Goal: Task Accomplishment & Management: Complete application form

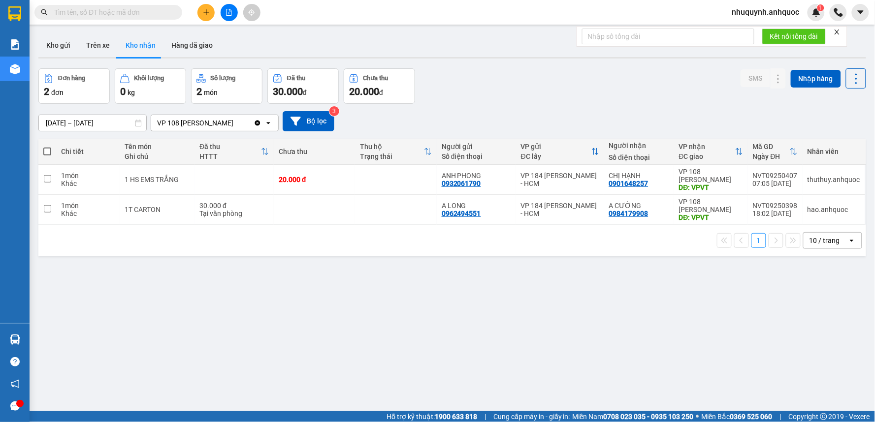
click at [133, 9] on input "text" at bounding box center [112, 12] width 116 height 11
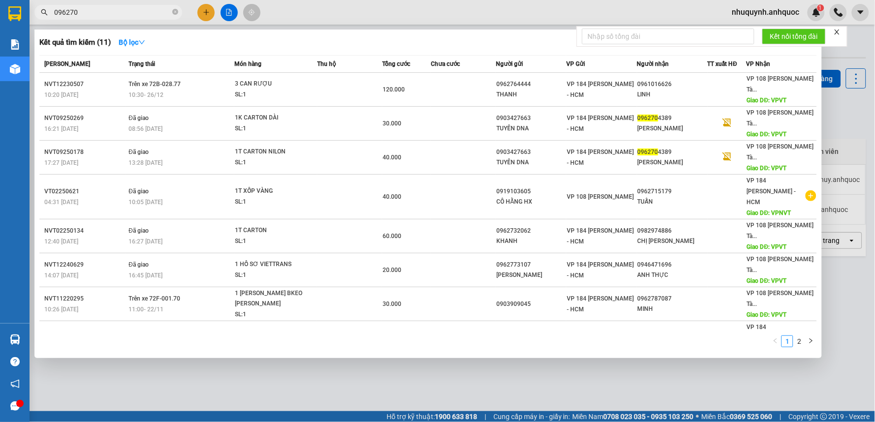
type input "0962704"
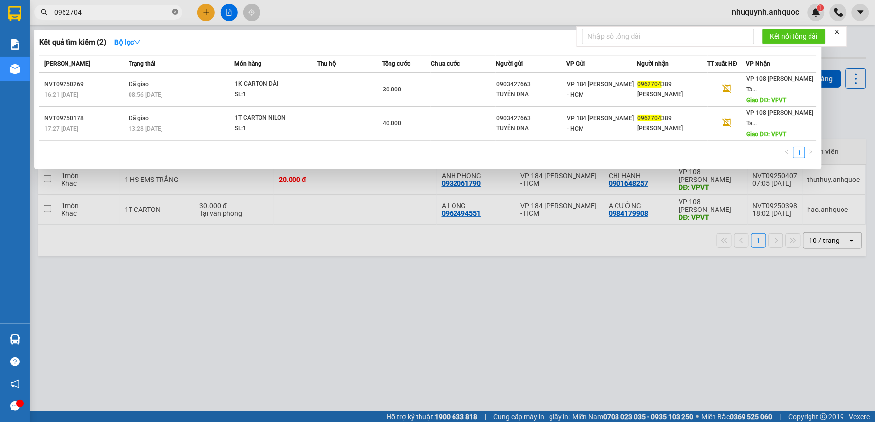
click at [175, 12] on icon "close-circle" at bounding box center [175, 12] width 6 height 6
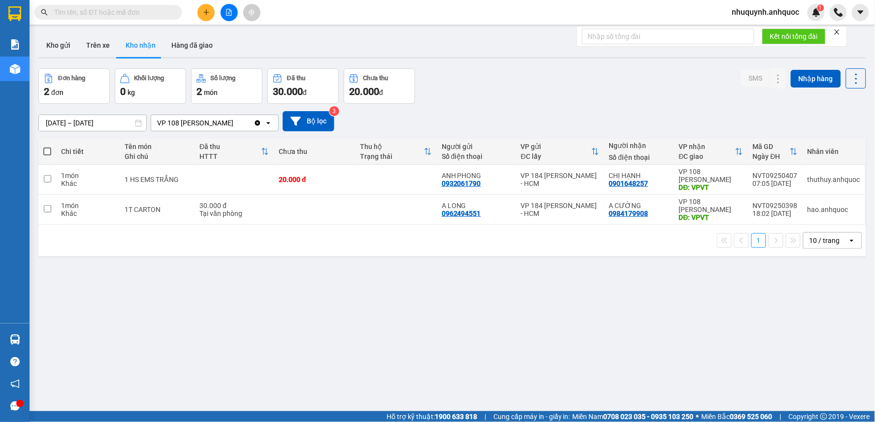
click at [123, 10] on input "text" at bounding box center [112, 12] width 116 height 11
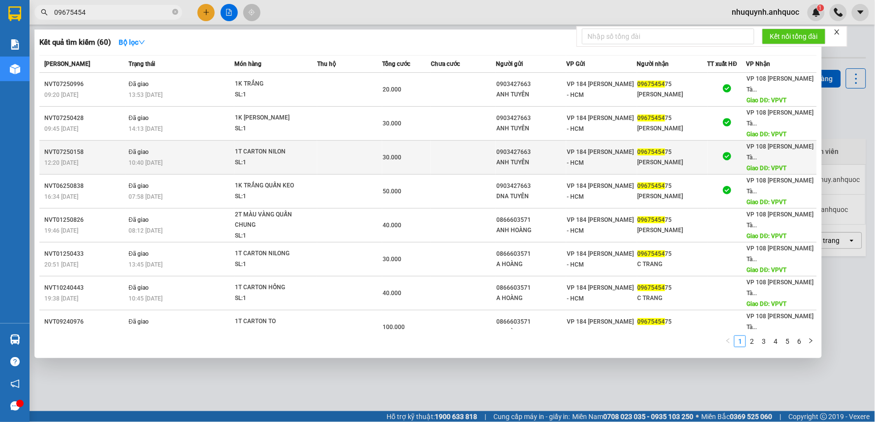
scroll to position [85, 0]
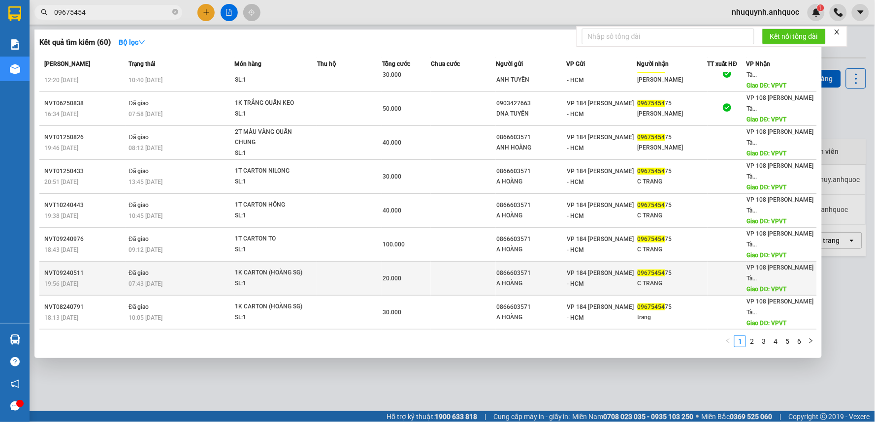
type input "09675454"
click at [198, 281] on div "07:43 - 16/09" at bounding box center [180, 284] width 105 height 11
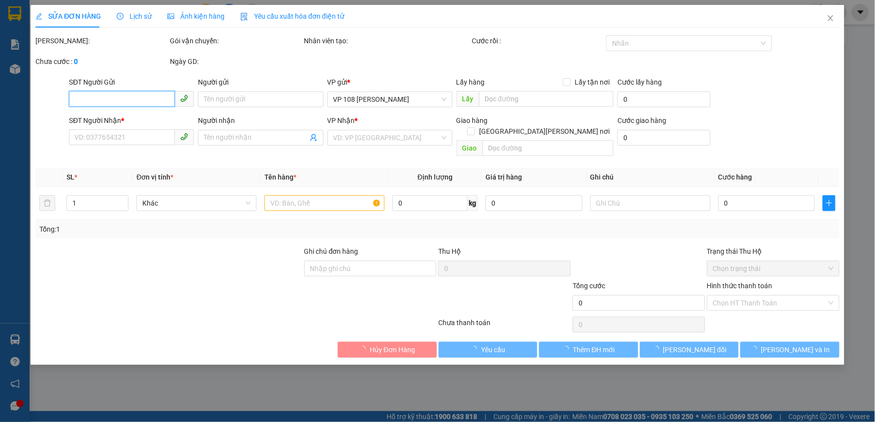
type input "0866603571"
type input "A HOÀNG"
type input "0967545475"
type input "C TRANG"
type input "VPVT"
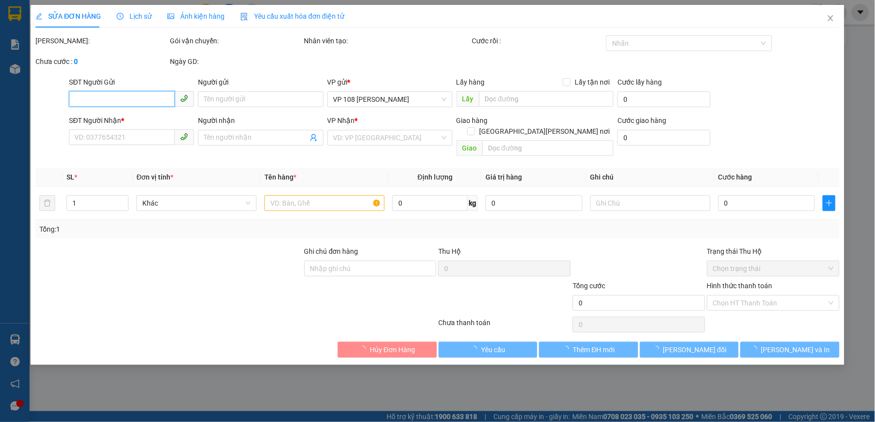
type input "20.000"
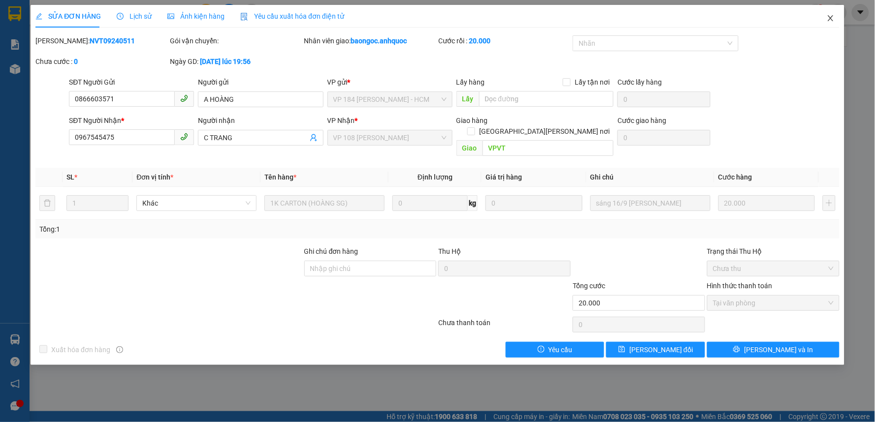
click at [834, 16] on span "Close" at bounding box center [830, 19] width 28 height 28
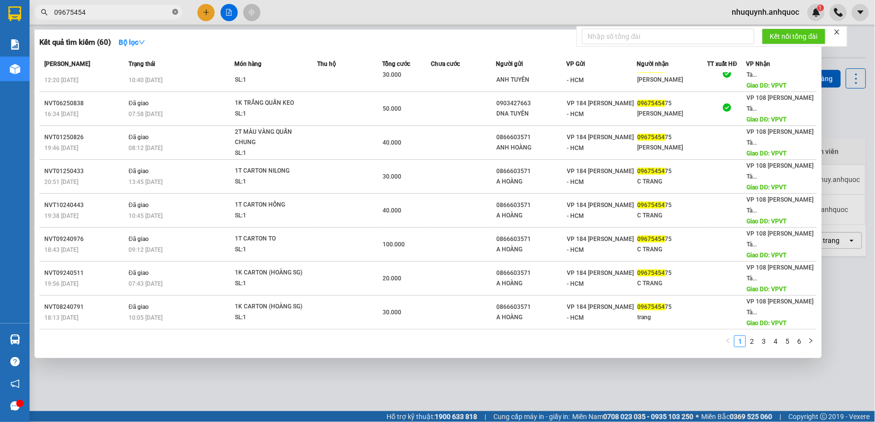
click at [176, 12] on icon "close-circle" at bounding box center [175, 12] width 6 height 6
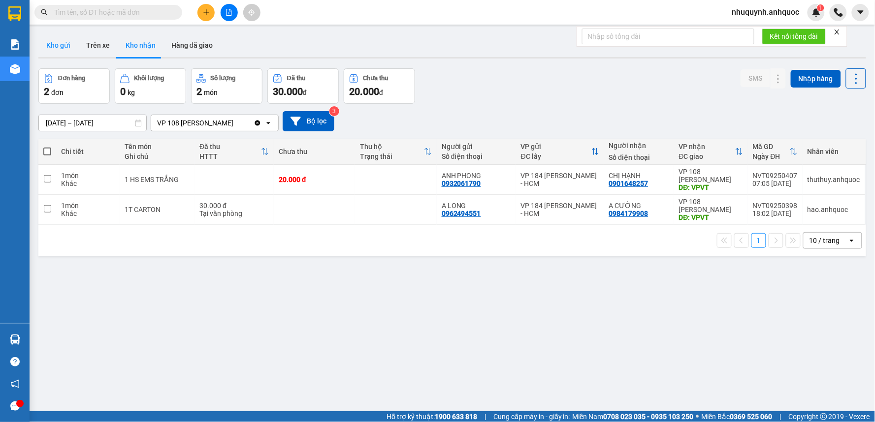
click at [67, 51] on button "Kho gửi" at bounding box center [58, 45] width 40 height 24
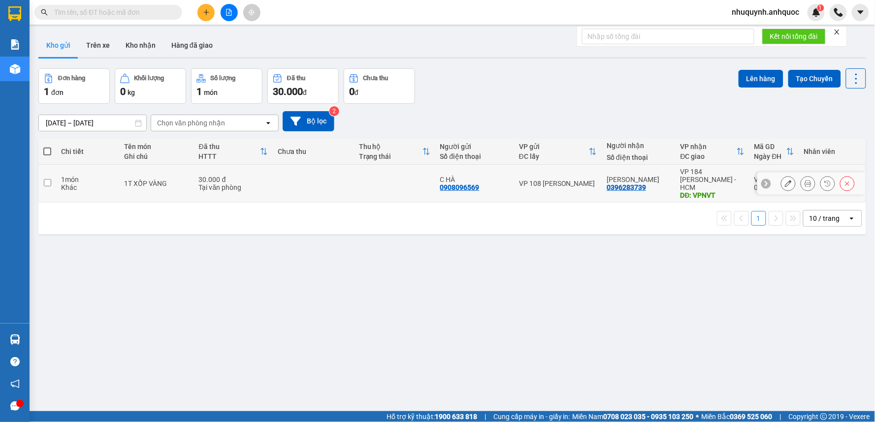
click at [51, 179] on input "checkbox" at bounding box center [47, 182] width 7 height 7
checkbox input "true"
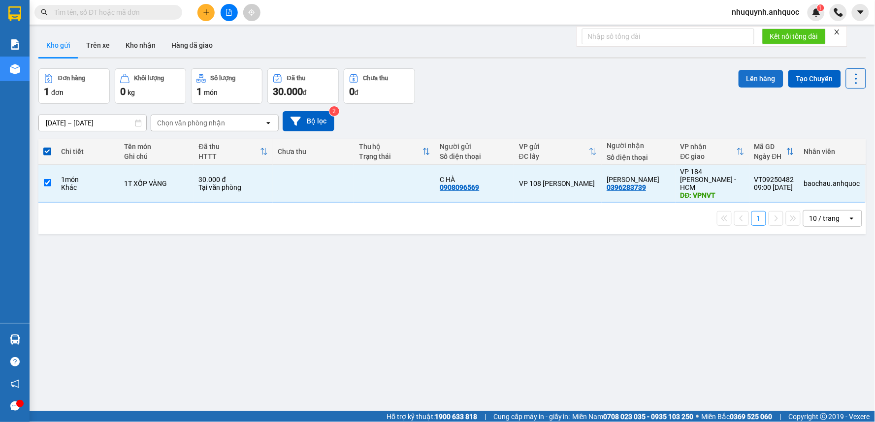
click at [742, 80] on button "Lên hàng" at bounding box center [760, 79] width 45 height 18
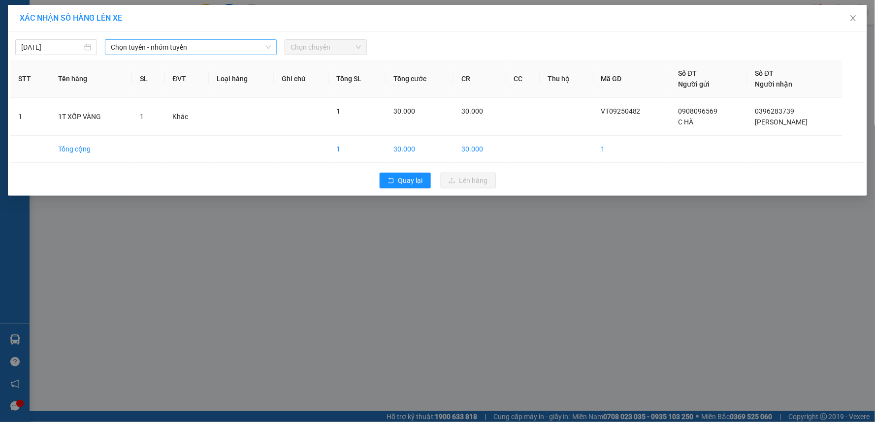
click at [129, 50] on span "Chọn tuyến - nhóm tuyến" at bounding box center [191, 47] width 160 height 15
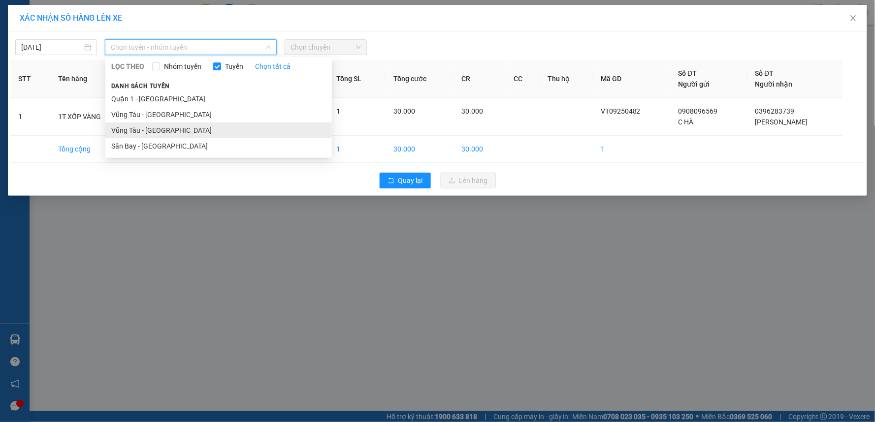
click at [139, 132] on li "Vũng Tàu - Sân Bay" at bounding box center [218, 131] width 226 height 16
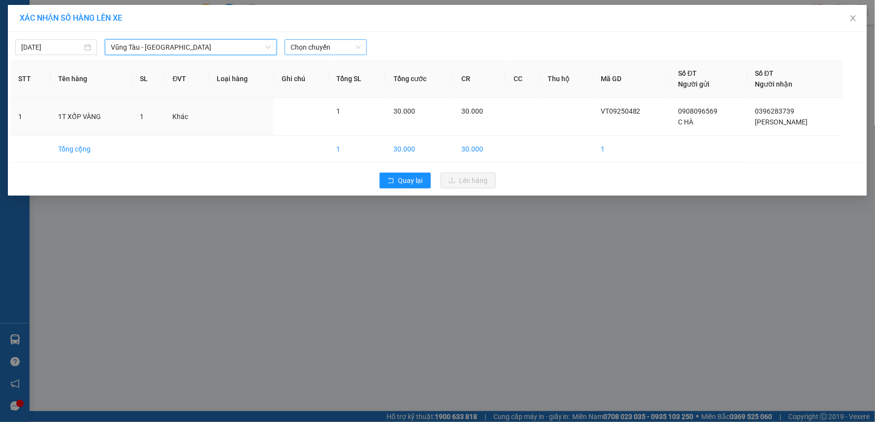
click at [325, 52] on span "Chọn chuyến" at bounding box center [325, 47] width 70 height 15
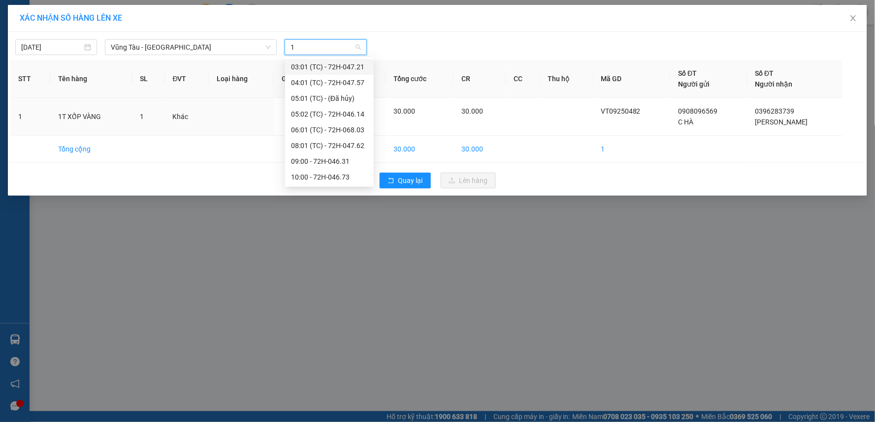
type input "10"
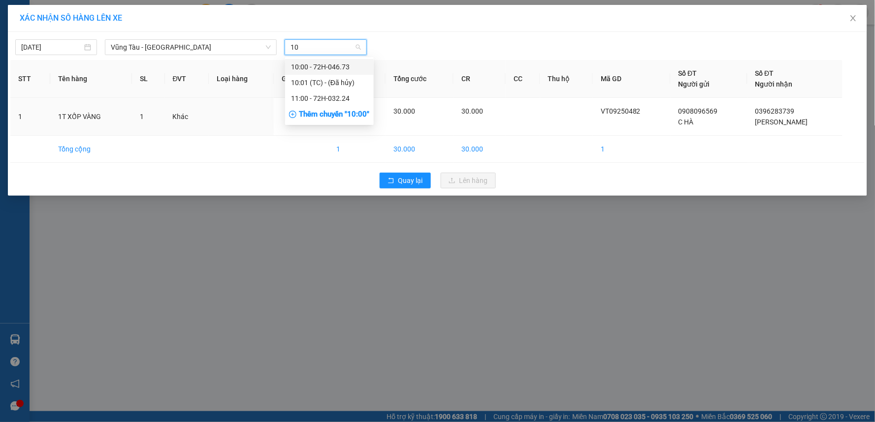
click at [306, 69] on div "10:00 - 72H-046.73" at bounding box center [329, 67] width 77 height 11
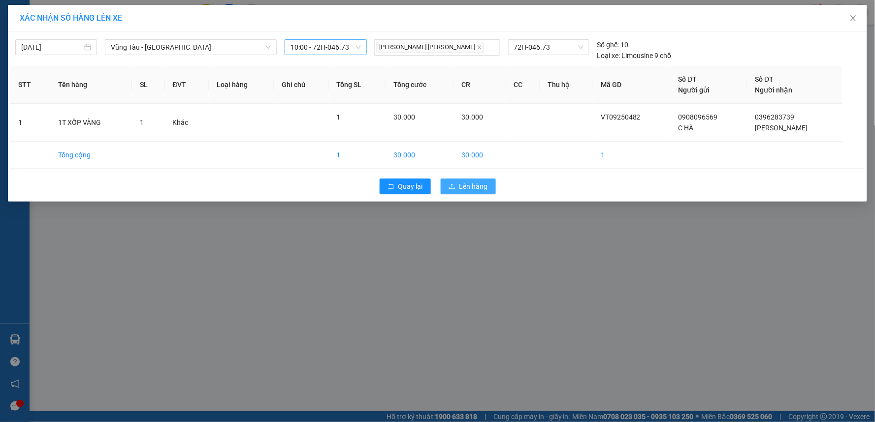
click at [486, 187] on span "Lên hàng" at bounding box center [473, 186] width 29 height 11
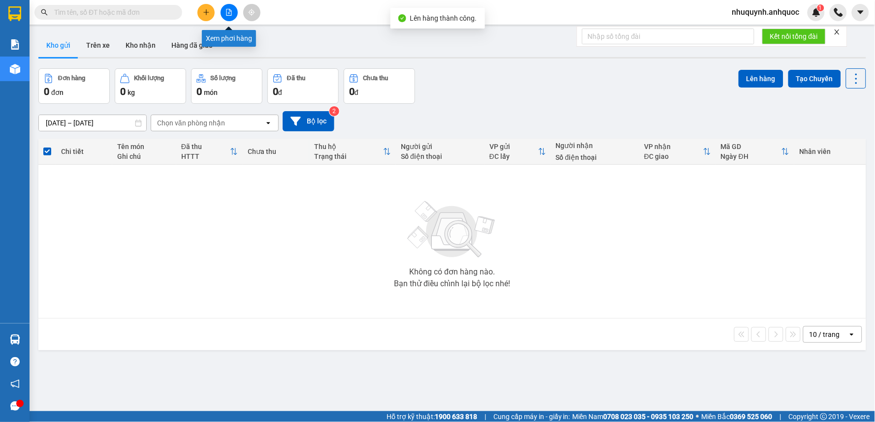
click at [232, 13] on button at bounding box center [228, 12] width 17 height 17
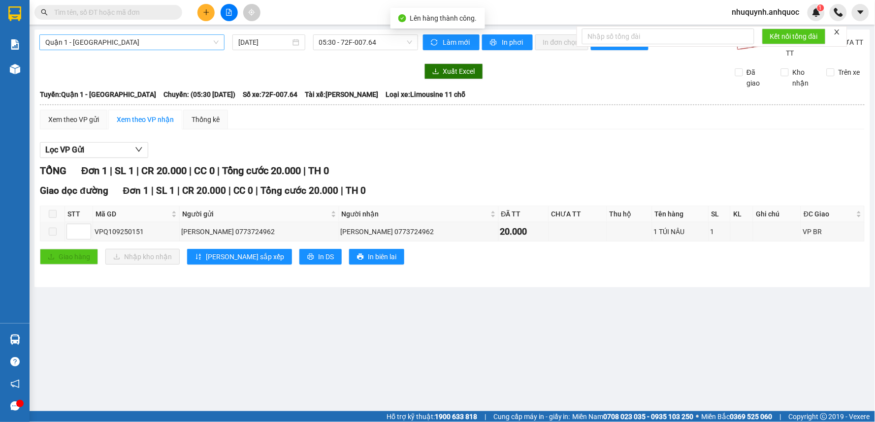
click at [136, 43] on span "Quận 1 - Vũng Tàu" at bounding box center [131, 42] width 173 height 15
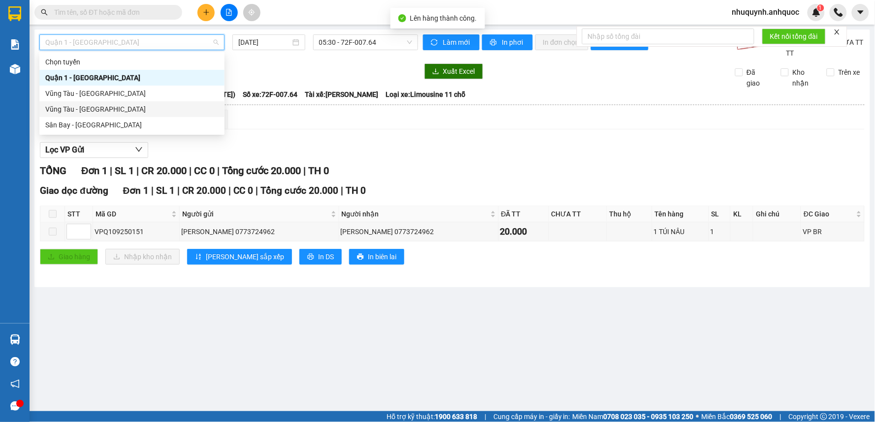
click at [112, 111] on div "Vũng Tàu - Sân Bay" at bounding box center [131, 109] width 173 height 11
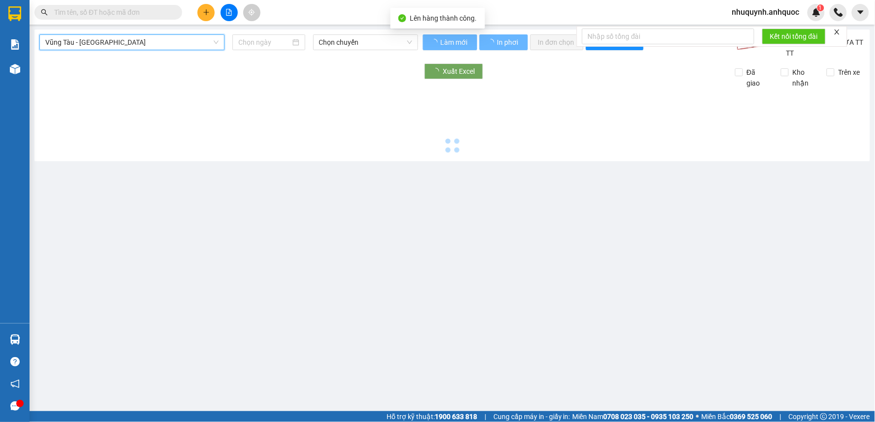
type input "15/09/2025"
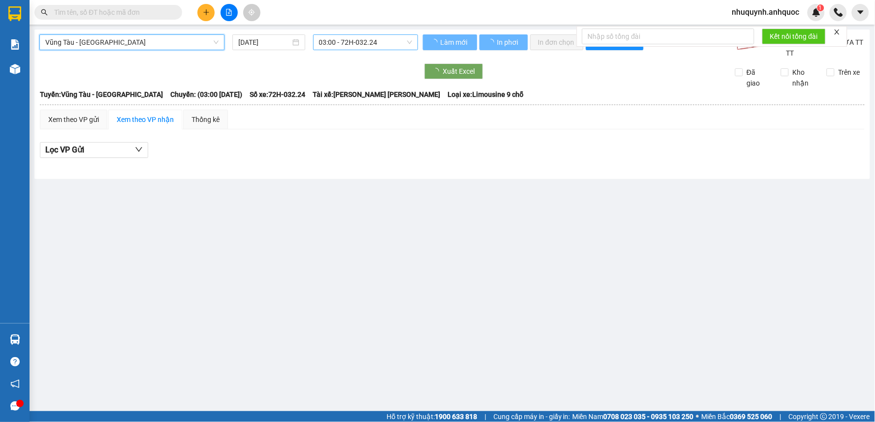
click at [321, 42] on span "03:00 - 72H-032.24" at bounding box center [365, 42] width 93 height 15
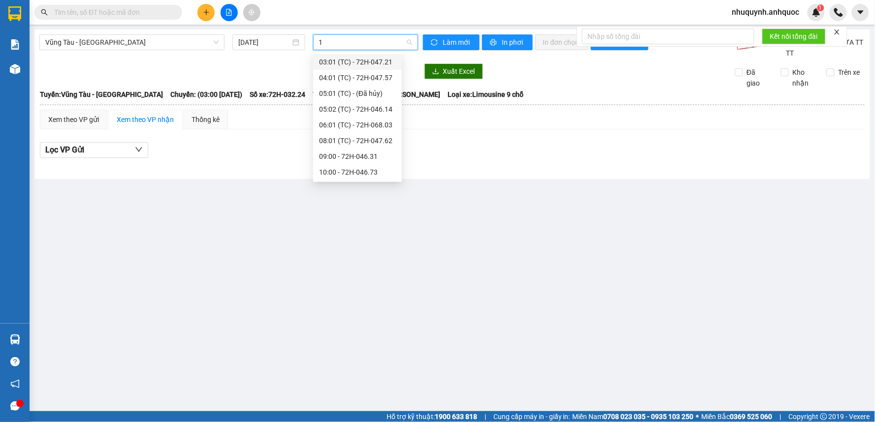
type input "10"
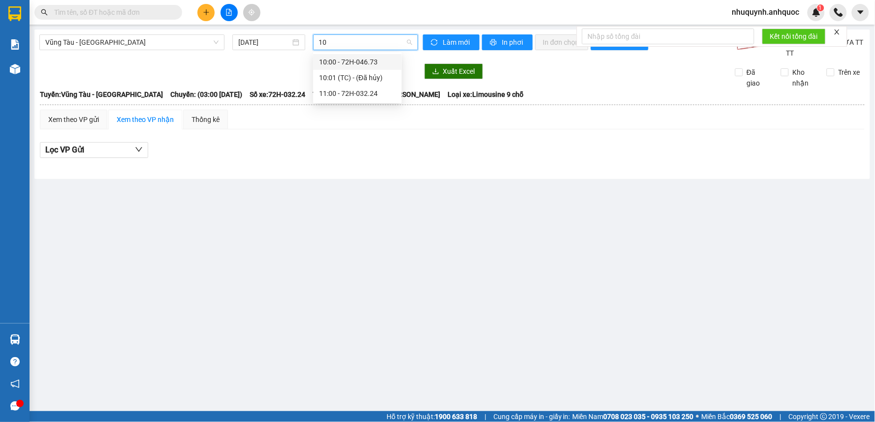
click at [354, 64] on div "10:00 - 72H-046.73" at bounding box center [357, 62] width 77 height 11
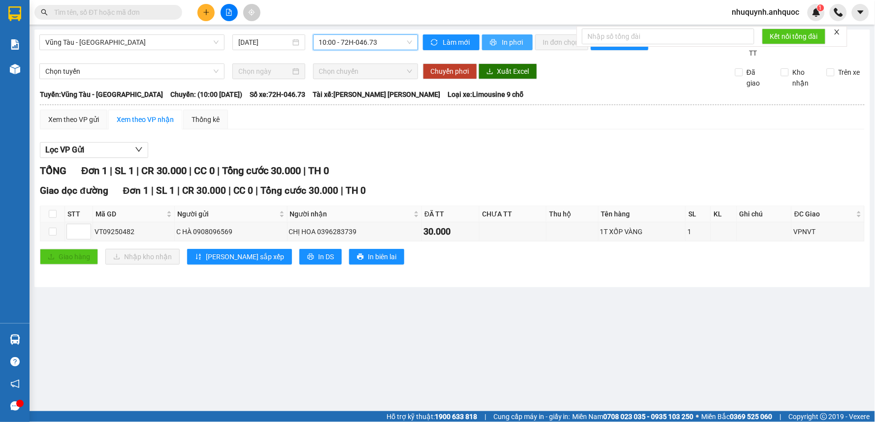
click at [513, 43] on span "In phơi" at bounding box center [513, 42] width 23 height 11
click at [206, 13] on icon "plus" at bounding box center [206, 11] width 0 height 5
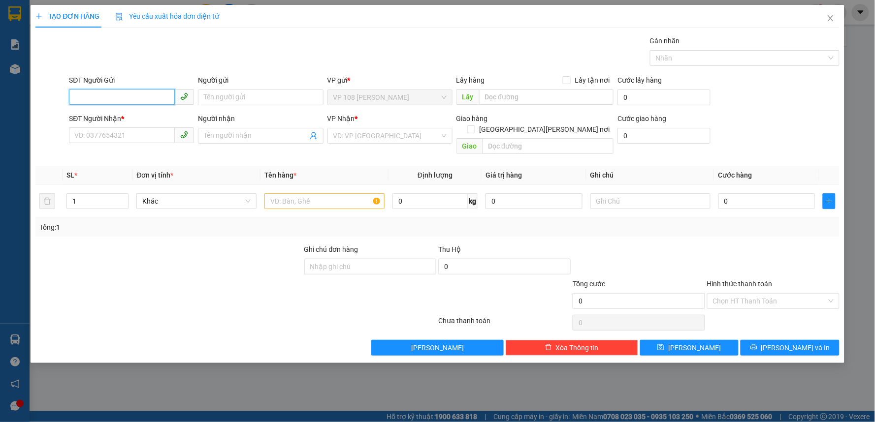
click at [101, 95] on input "SĐT Người Gửi" at bounding box center [122, 97] width 106 height 16
click at [133, 111] on div "0916102279 - CHỊ HOA" at bounding box center [131, 117] width 125 height 16
type input "0916102279"
type input "CHỊ HOA"
type input "0848271577"
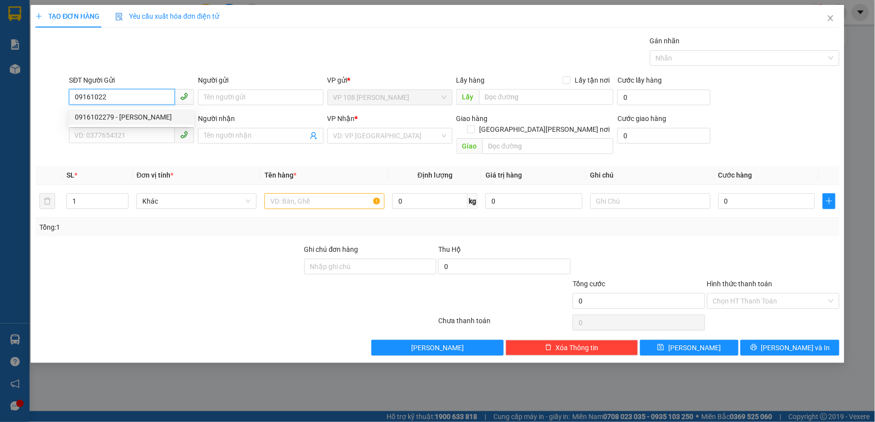
type input "THÙY DƯƠNG"
type input "VPNVT"
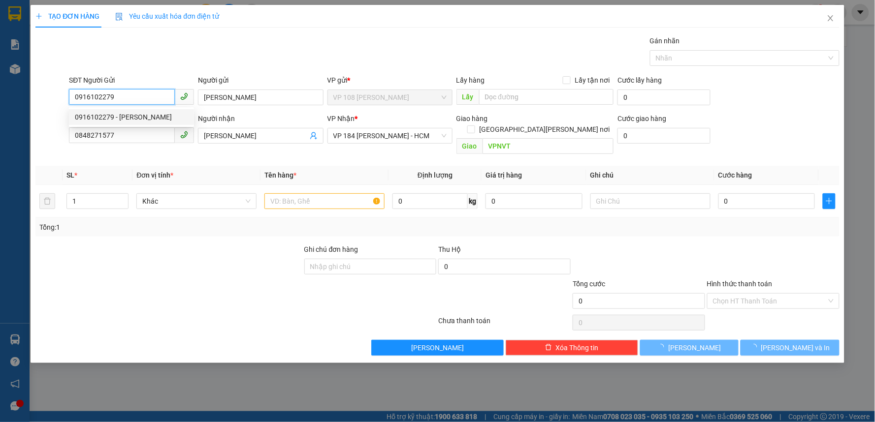
type input "40.000"
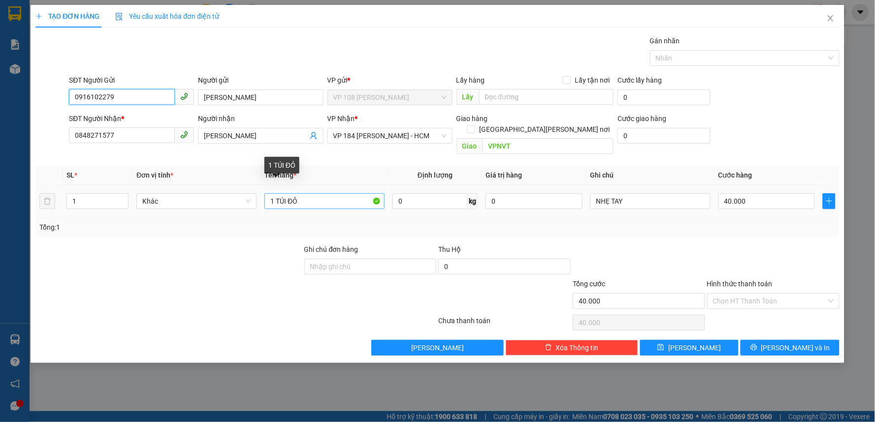
type input "0916102279"
click at [318, 193] on input "1 TÚI ĐỎ" at bounding box center [324, 201] width 120 height 16
type input "1 TÚI ĐEN"
click at [758, 294] on input "Hình thức thanh toán" at bounding box center [770, 301] width 114 height 15
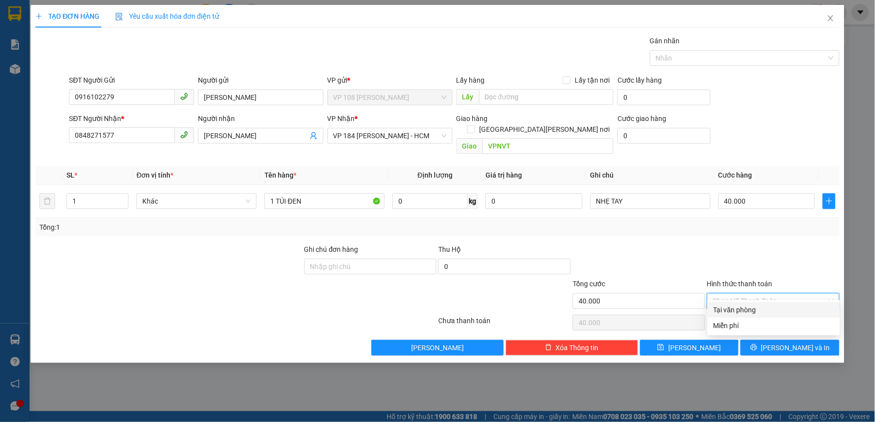
click at [740, 312] on div "Tại văn phòng" at bounding box center [773, 310] width 121 height 11
type input "0"
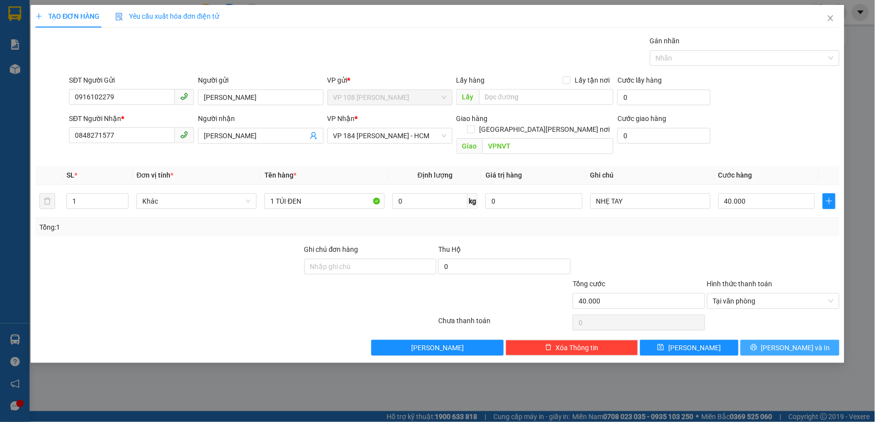
click at [784, 343] on span "Lưu và In" at bounding box center [795, 348] width 69 height 11
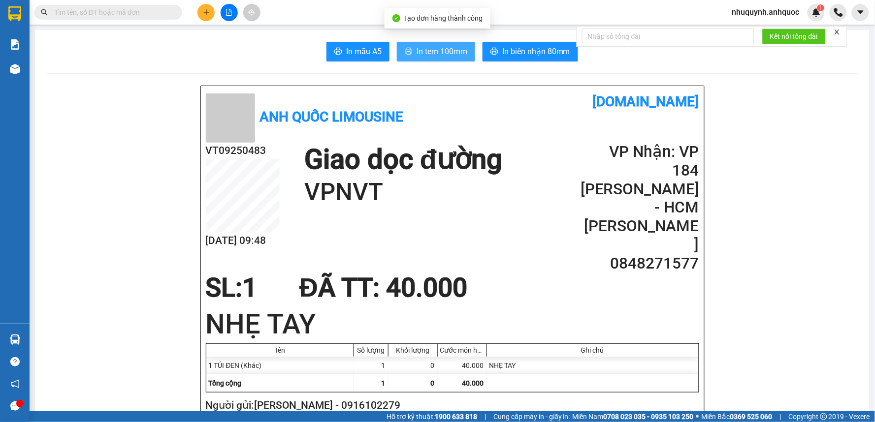
click at [430, 52] on span "In tem 100mm" at bounding box center [441, 51] width 51 height 12
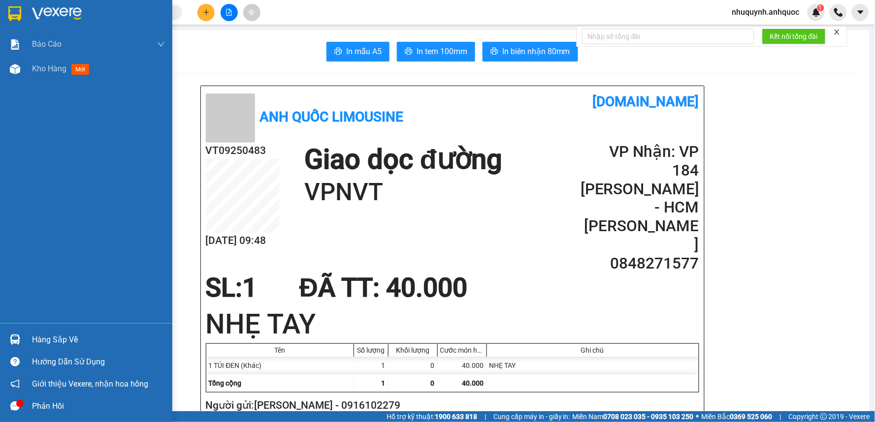
click at [61, 10] on img at bounding box center [57, 13] width 50 height 15
